Goal: Navigation & Orientation: Find specific page/section

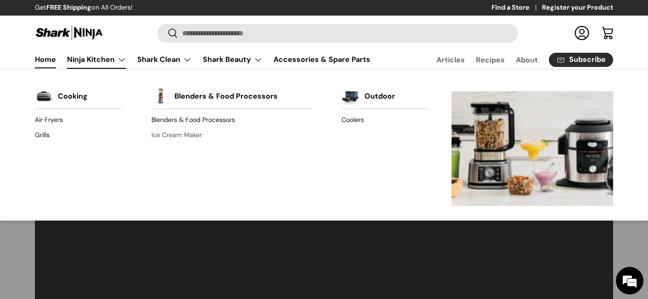
click at [184, 134] on link "Ice Cream Maker" at bounding box center [232, 135] width 161 height 15
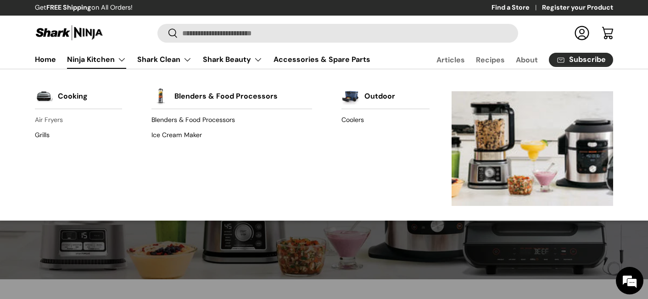
click at [58, 119] on link "Air Fryers" at bounding box center [78, 120] width 87 height 15
click at [225, 118] on link "Blenders & Food Processors" at bounding box center [232, 120] width 161 height 15
